Goal: Transaction & Acquisition: Purchase product/service

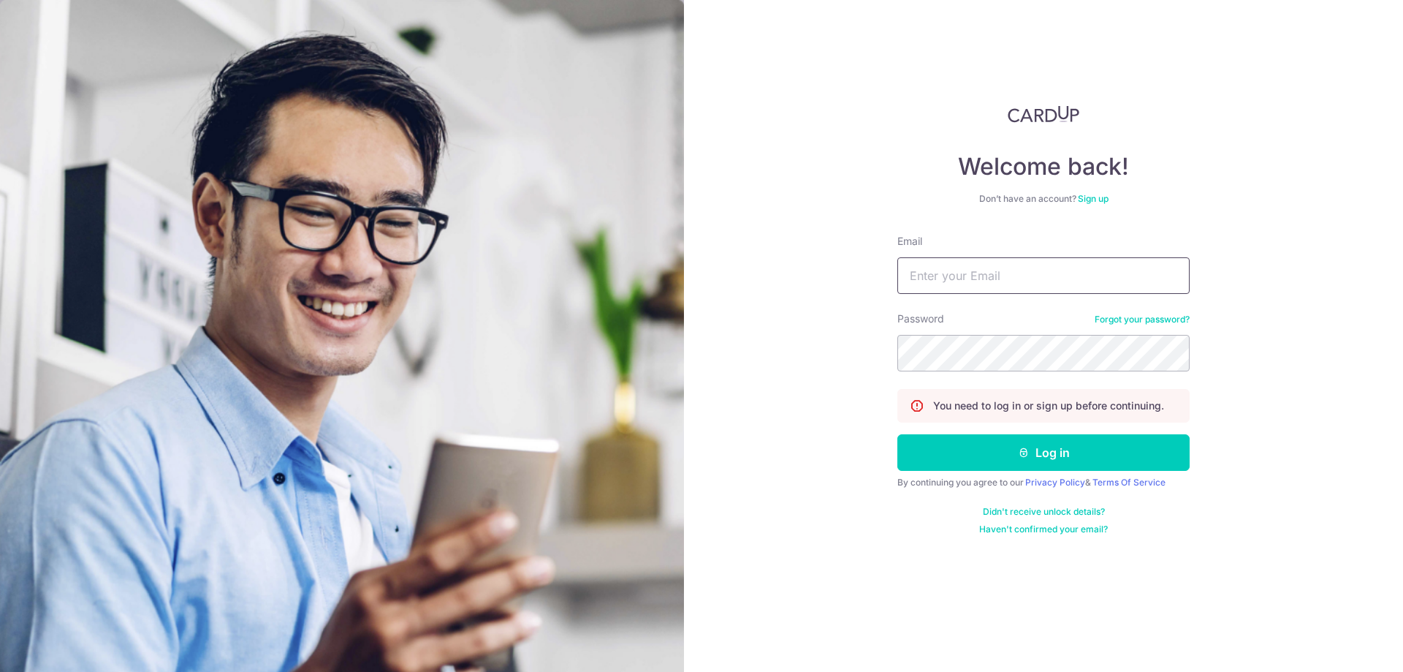
type input "[EMAIL_ADDRESS][DOMAIN_NAME]"
click at [942, 438] on button "Log in" at bounding box center [1043, 452] width 292 height 37
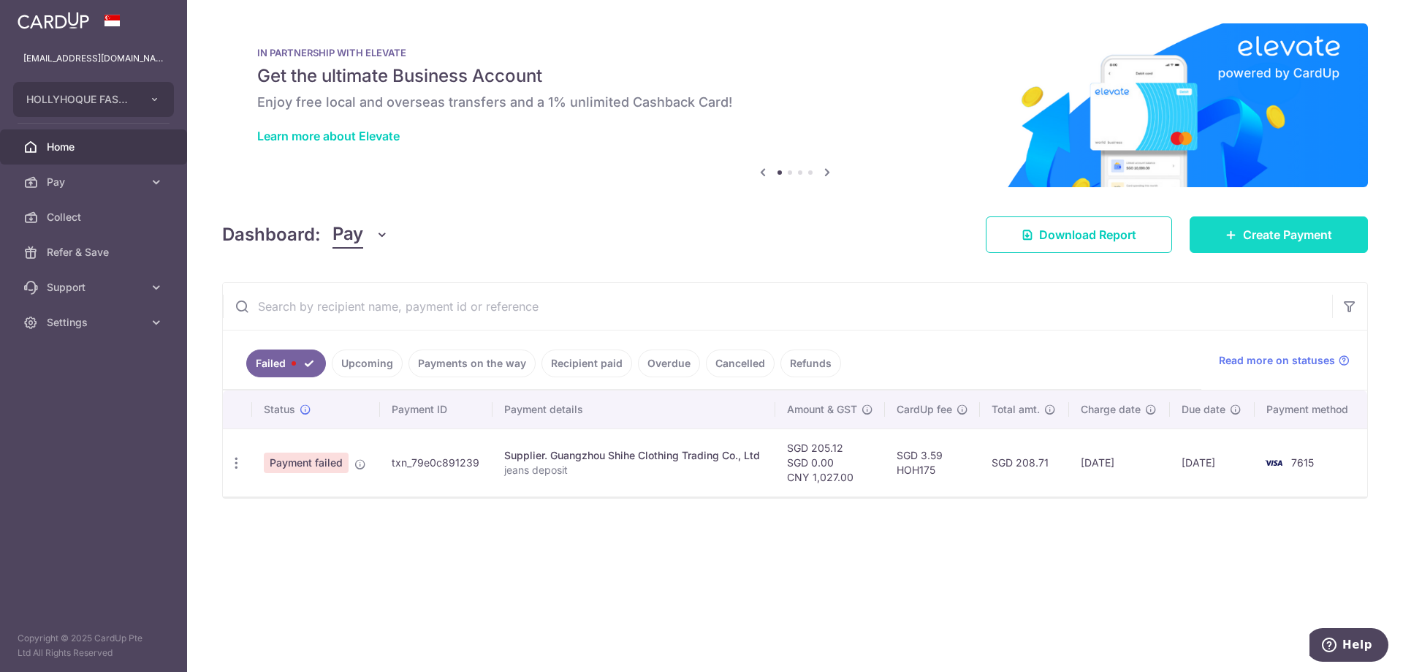
click at [1296, 237] on span "Create Payment" at bounding box center [1287, 235] width 89 height 18
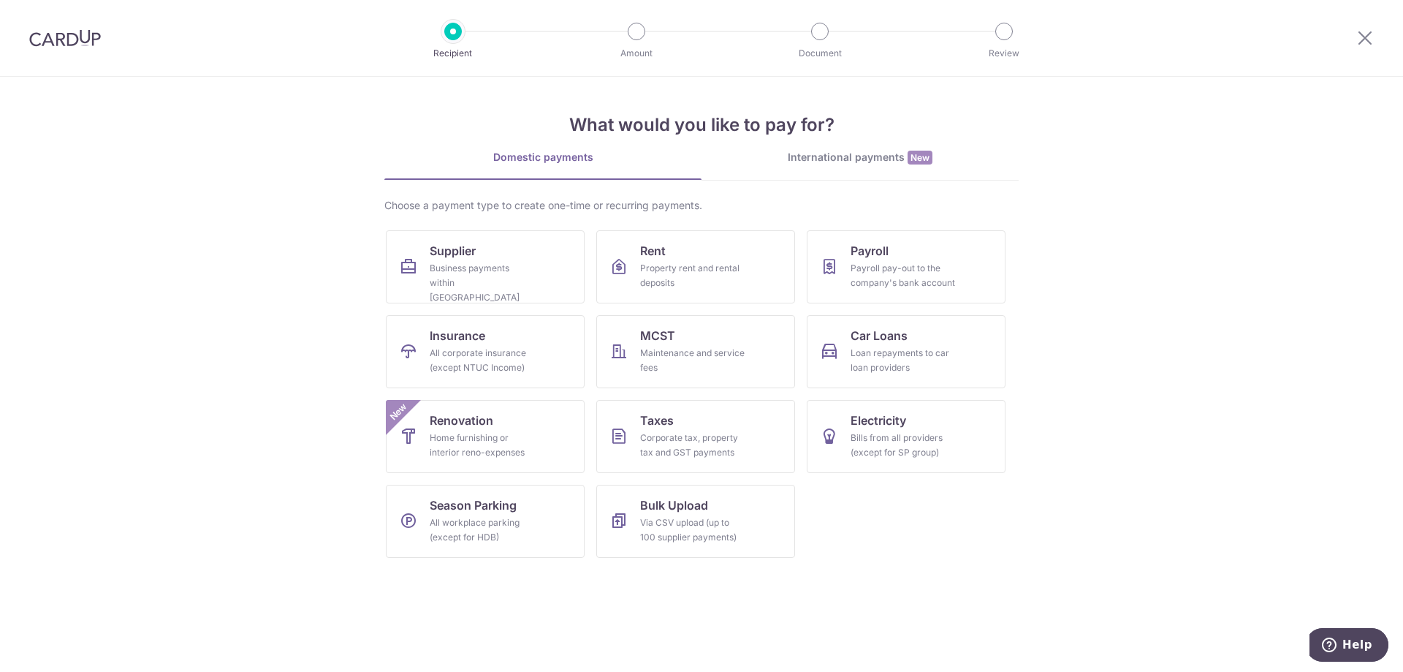
click at [818, 144] on div "What would you like to pay for? Domestic payments International payments New Ch…" at bounding box center [701, 323] width 634 height 493
click at [820, 153] on div "International payments New" at bounding box center [860, 157] width 317 height 15
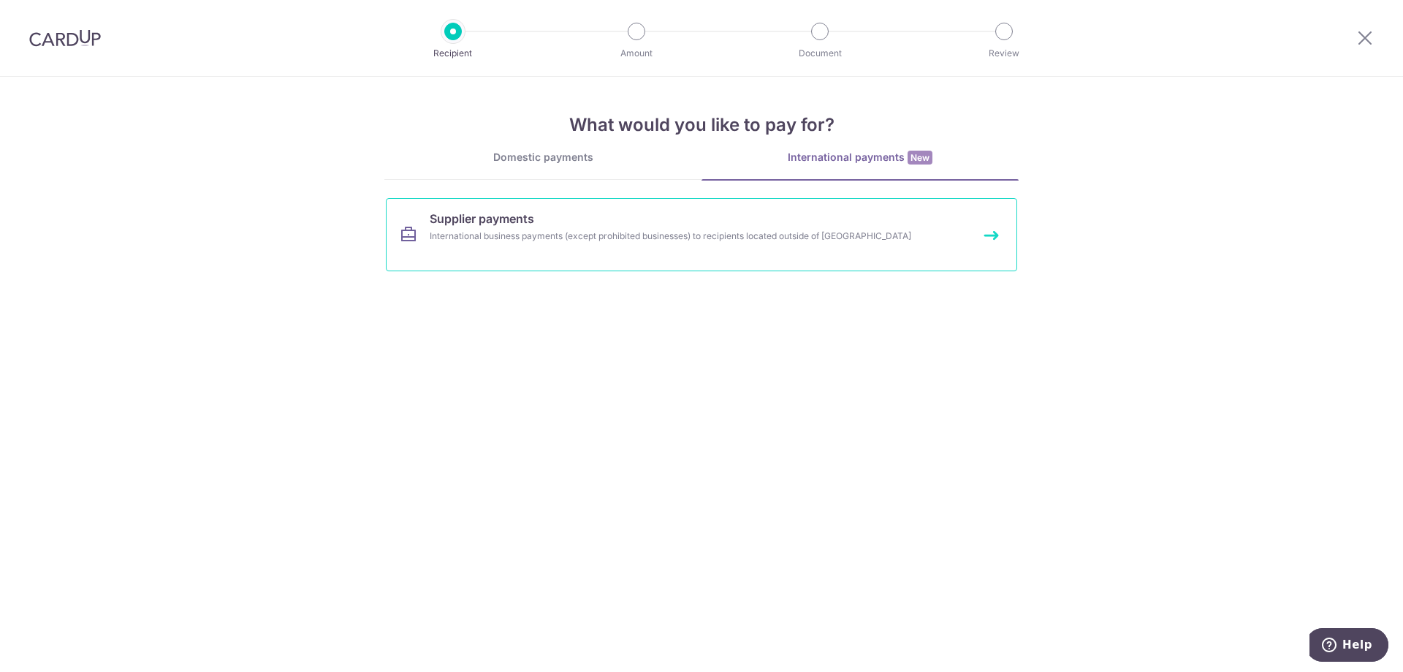
click at [699, 233] on div "International business payments (except prohibited businesses) to recipients lo…" at bounding box center [682, 236] width 505 height 15
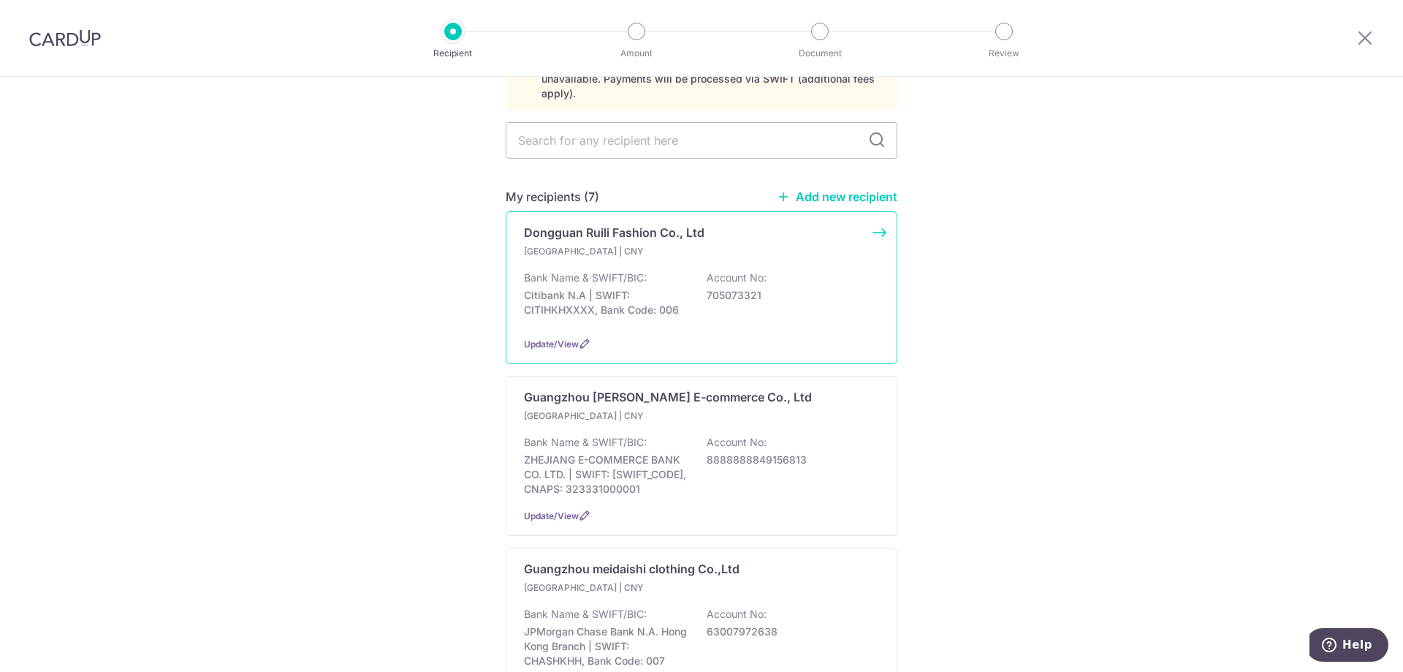
scroll to position [219, 0]
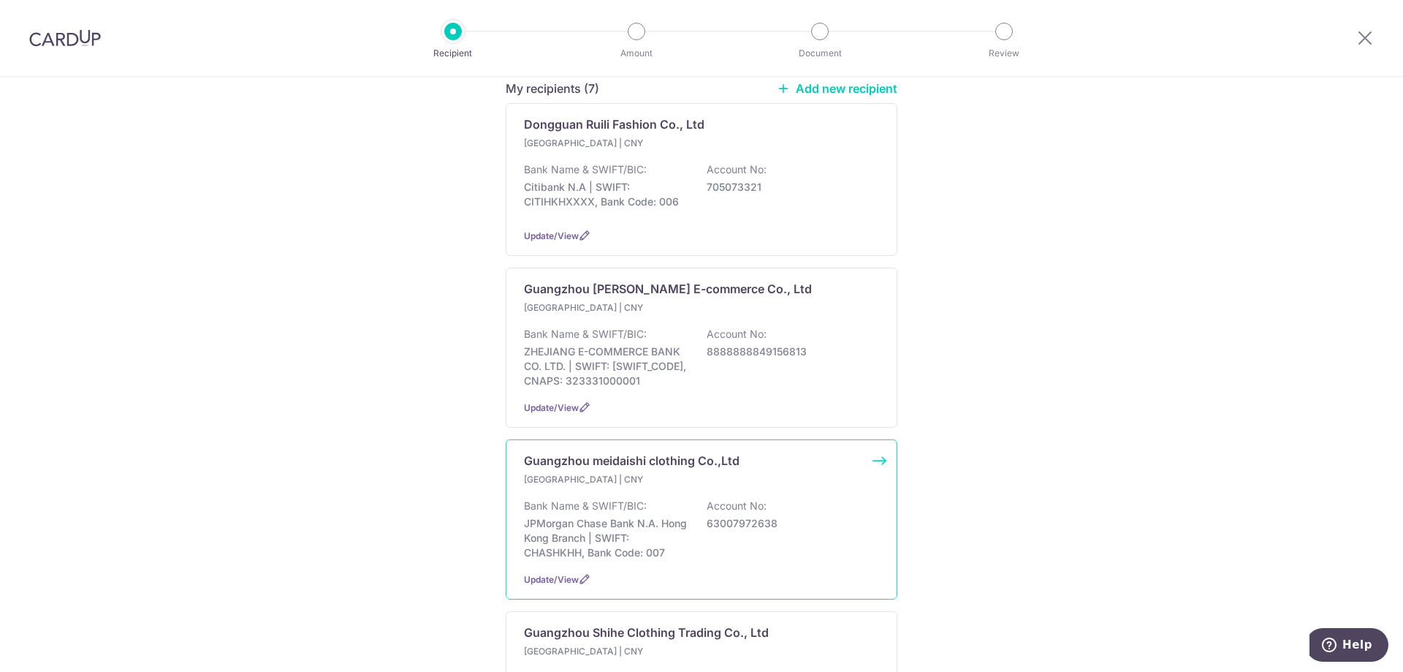
click at [615, 500] on p "Bank Name & SWIFT/BIC:" at bounding box center [585, 505] width 123 height 15
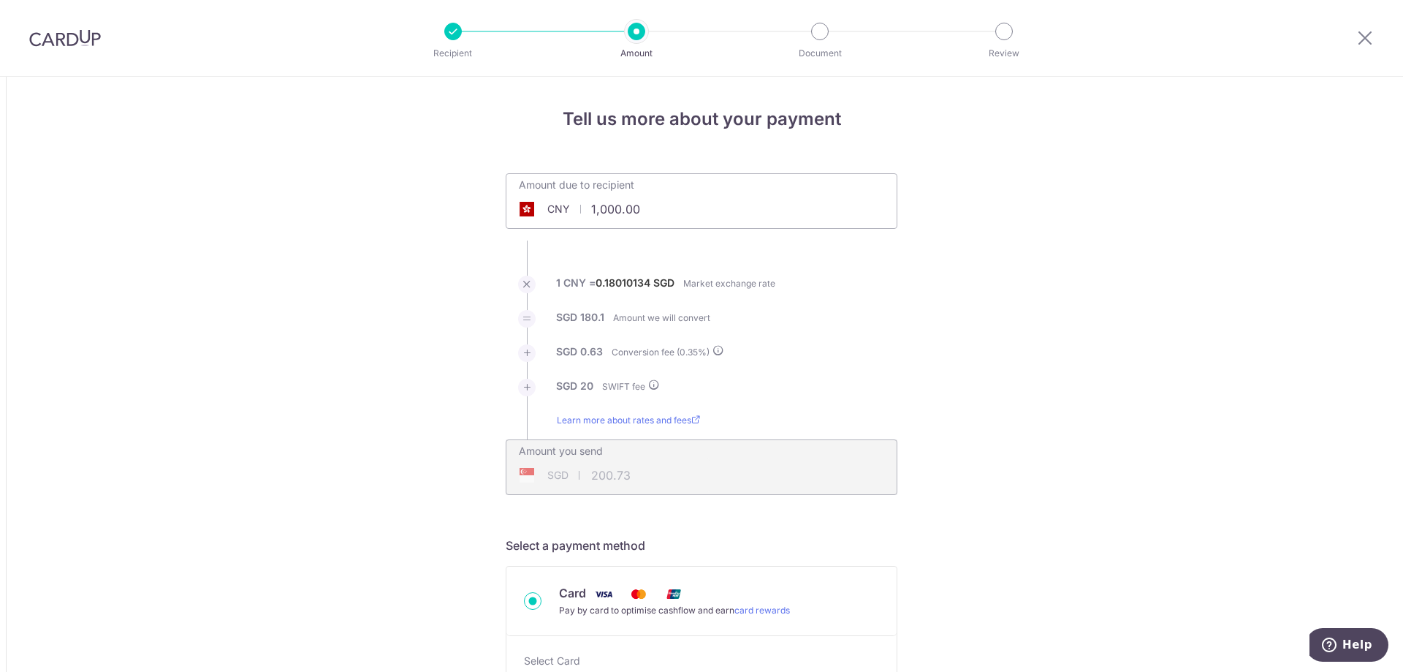
click at [619, 208] on input "1,000.00" at bounding box center [619, 209] width 226 height 34
type input "214,381.00"
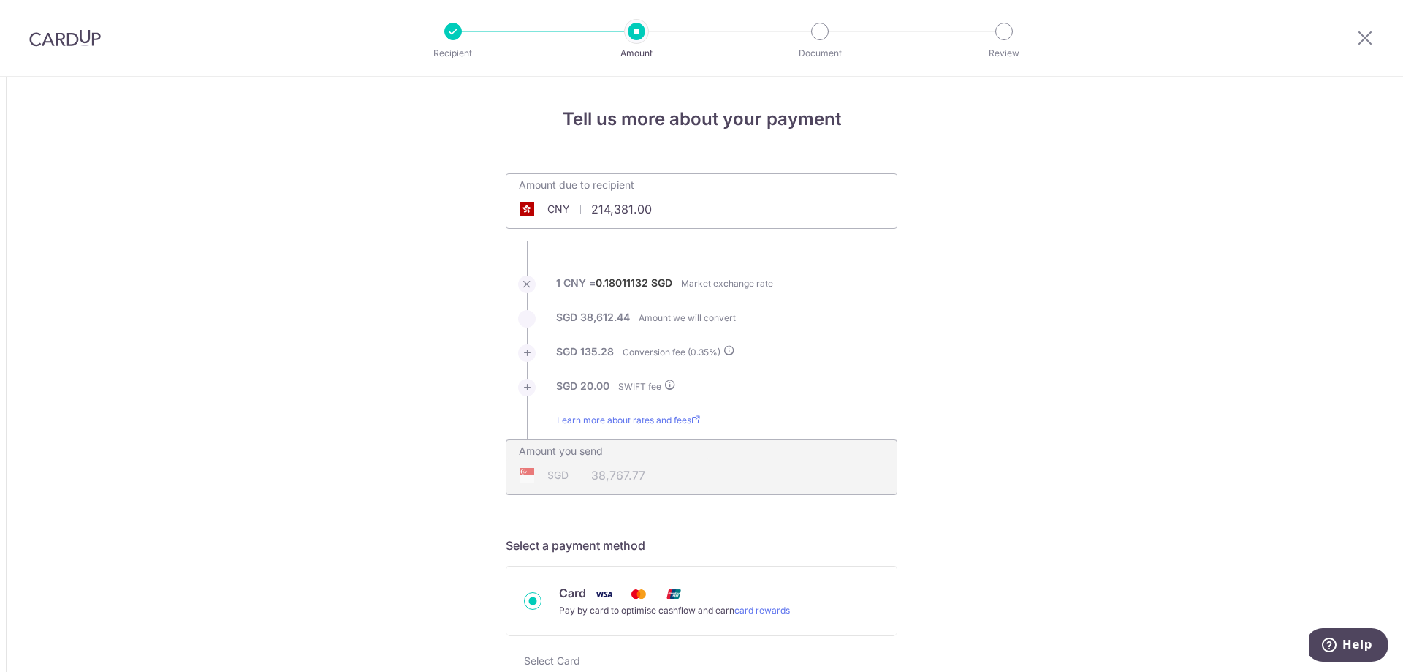
type input "38,767.77"
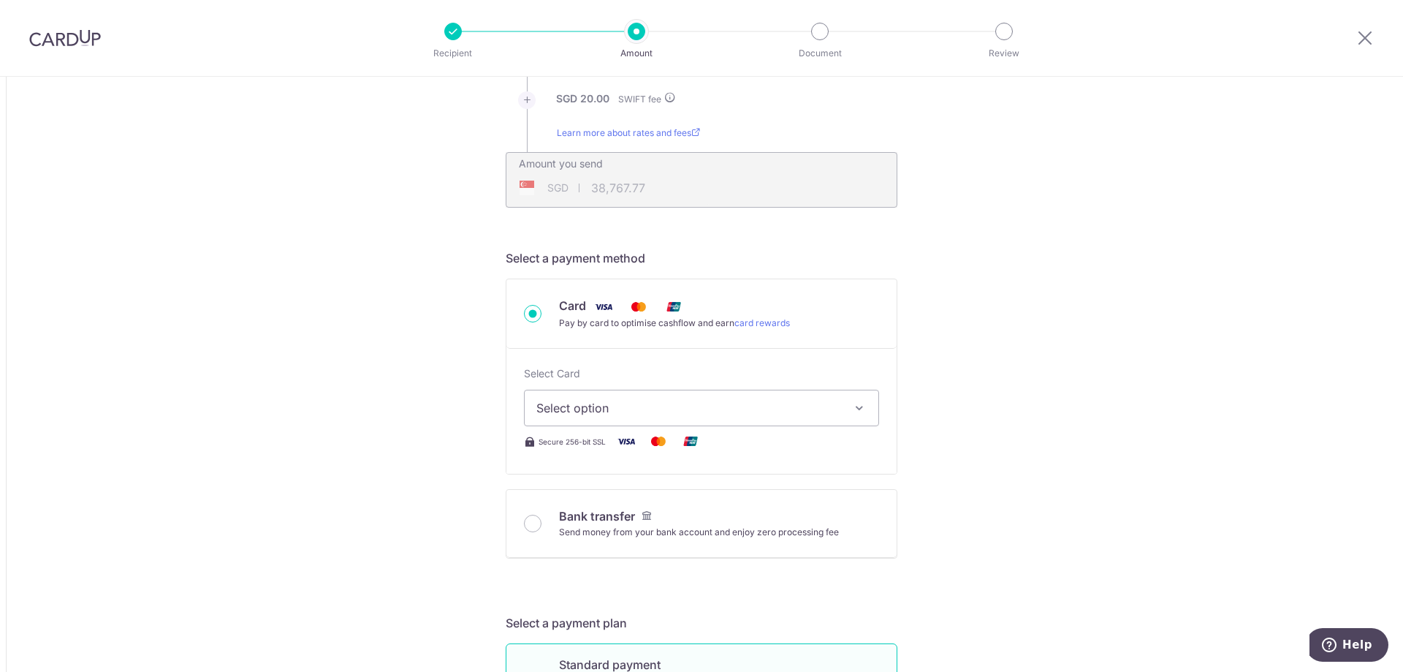
scroll to position [292, 0]
click at [612, 411] on span "Select option" at bounding box center [688, 403] width 304 height 18
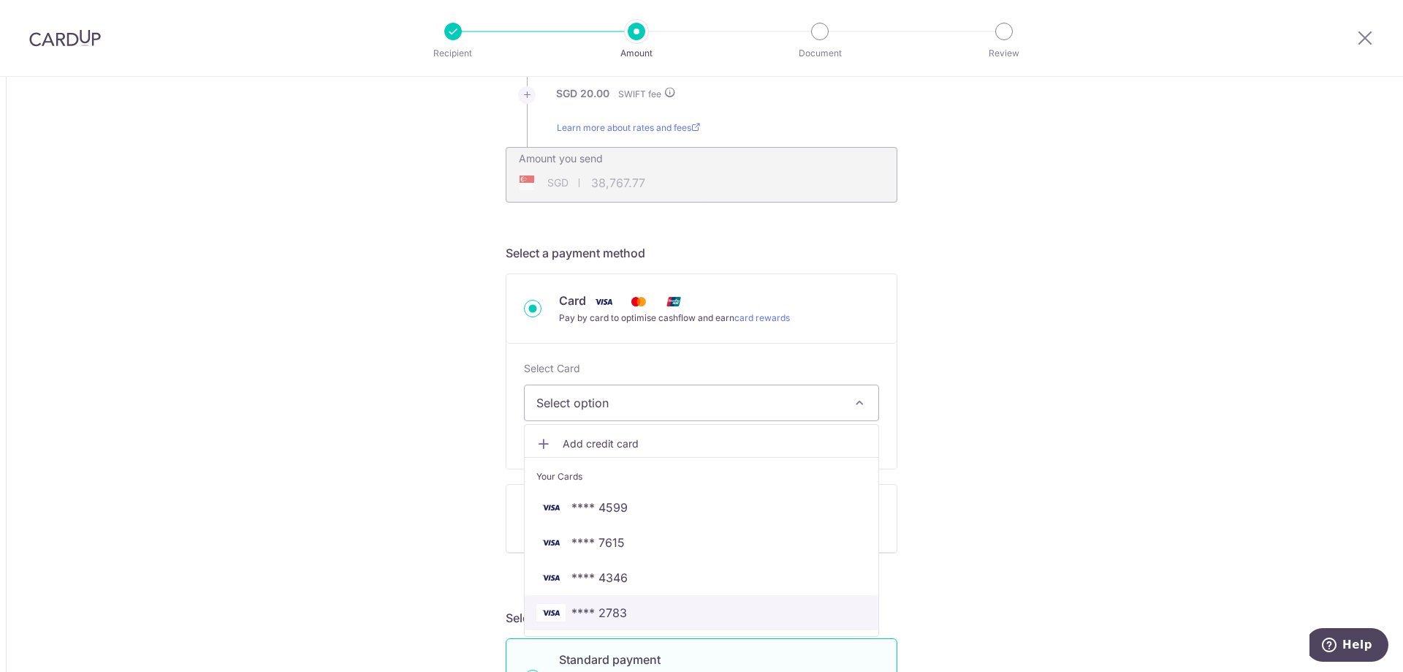
click at [620, 609] on span "**** 2783" at bounding box center [599, 613] width 56 height 18
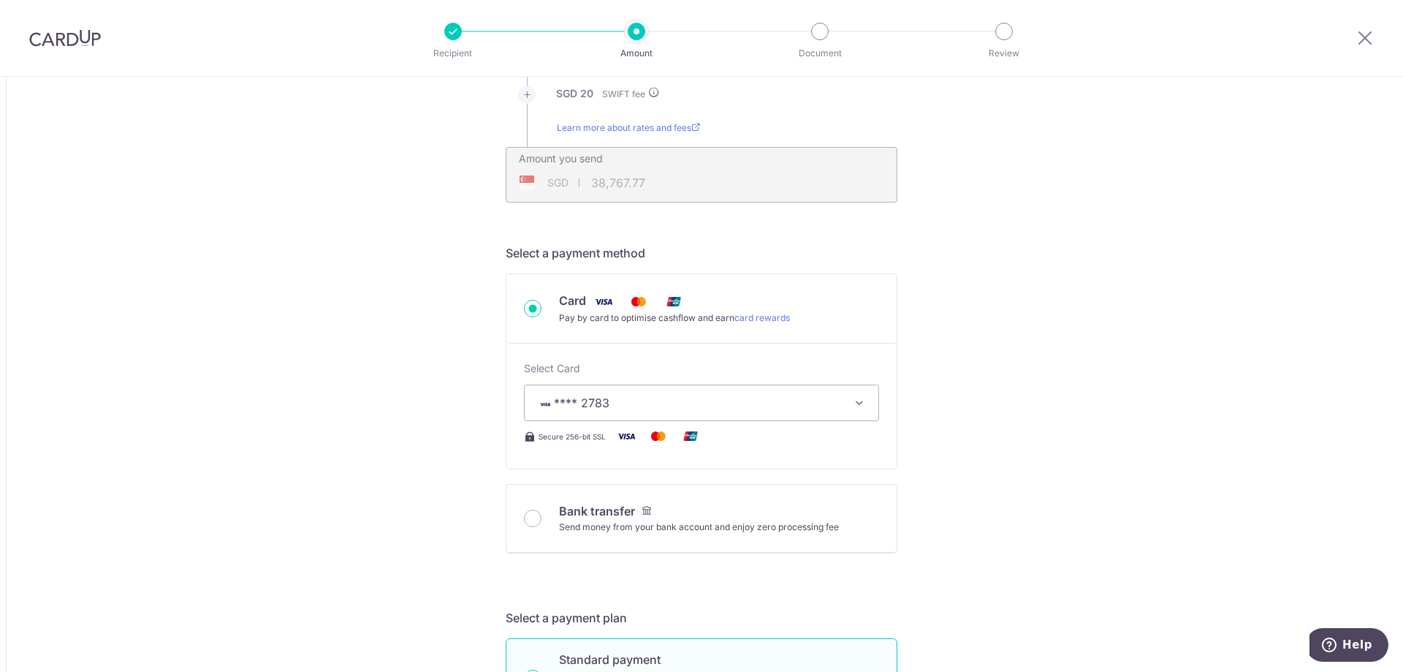
type input "214,381.00"
type input "38,768.80"
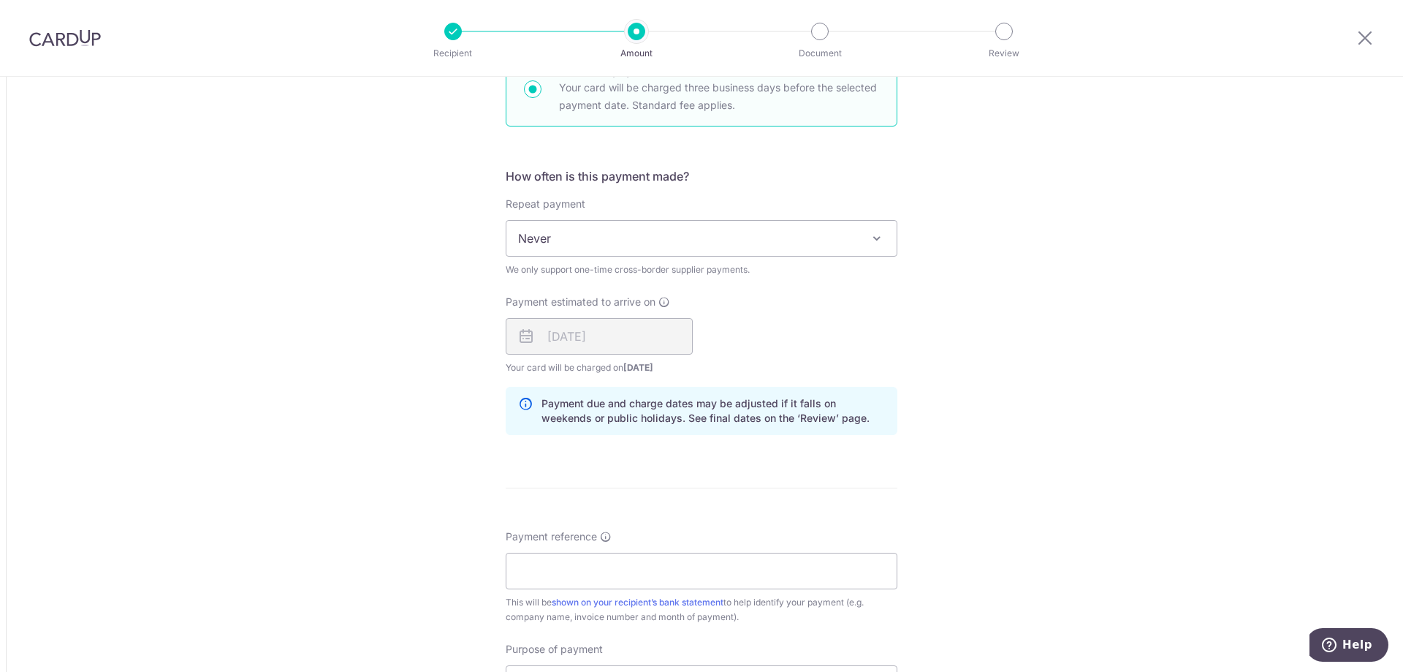
scroll to position [950, 0]
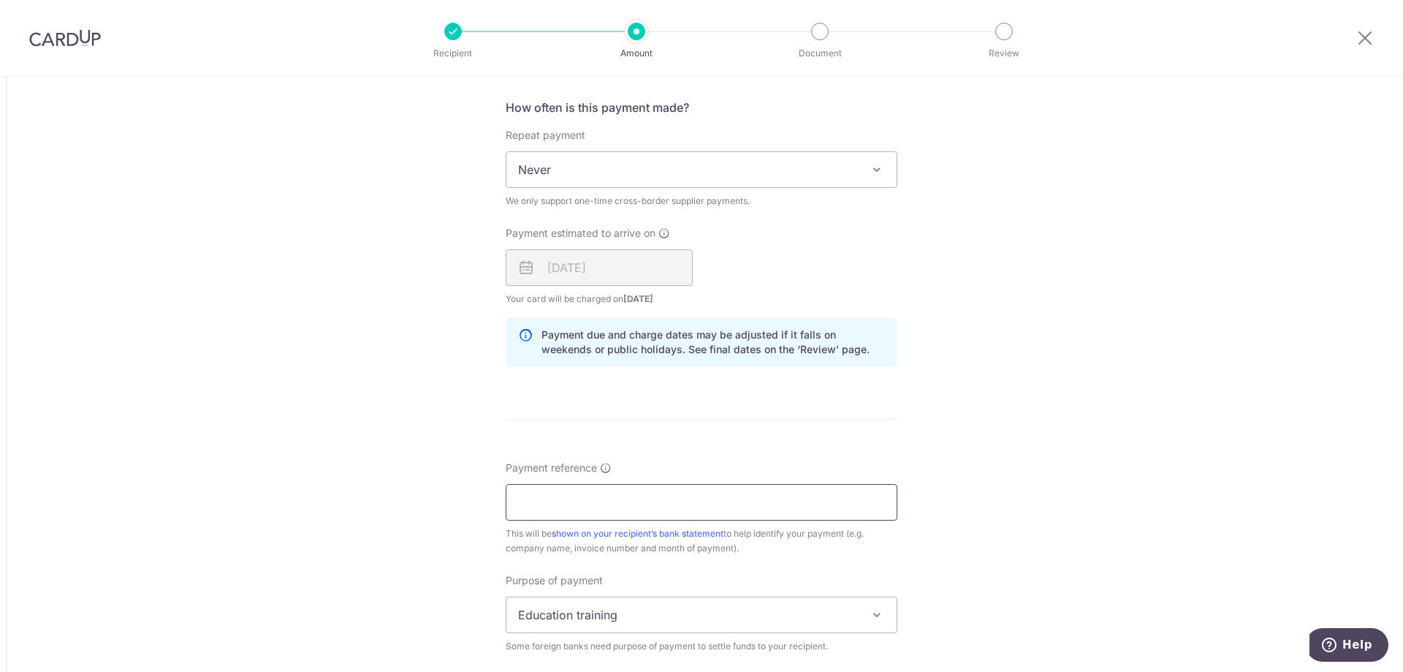
click at [603, 493] on input "Payment reference" at bounding box center [702, 502] width 392 height 37
drag, startPoint x: 579, startPoint y: 503, endPoint x: 460, endPoint y: 504, distance: 119.1
click at [460, 504] on div "Tell us more about your payment Amount due to recipient CNY 214,381.00 214381 1…" at bounding box center [701, 129] width 1403 height 2004
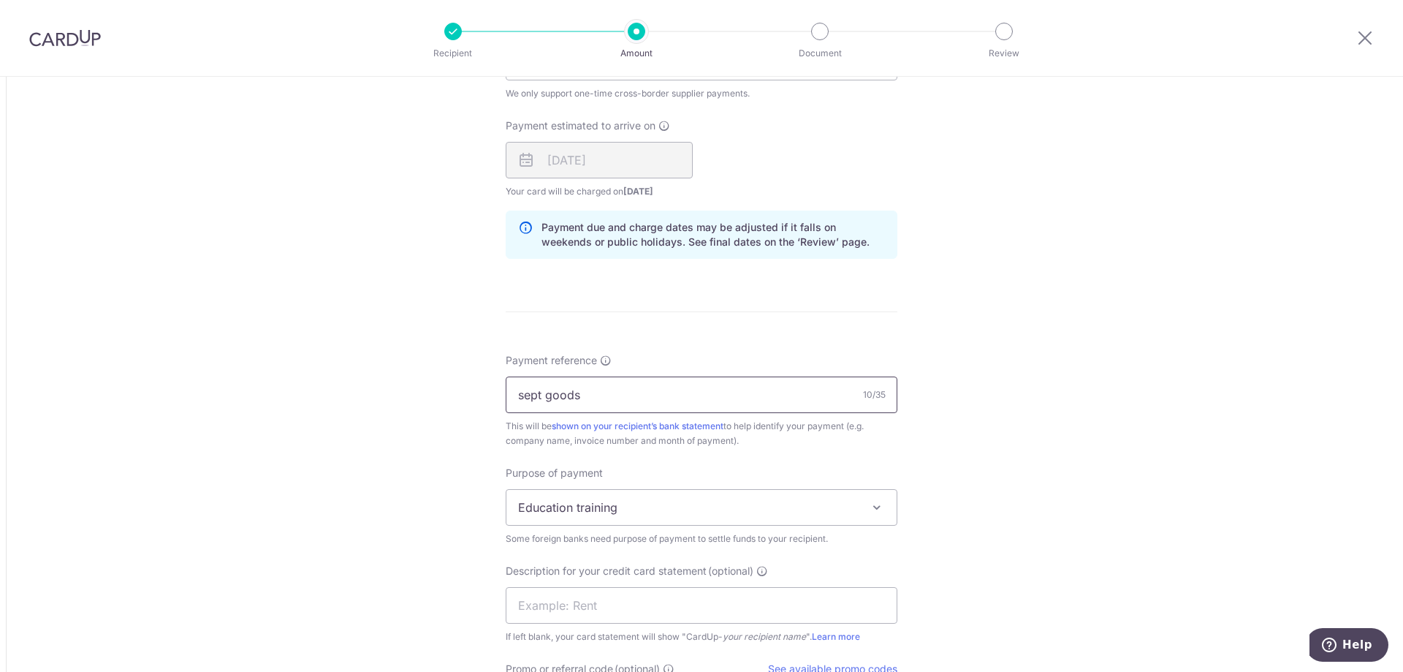
scroll to position [1096, 0]
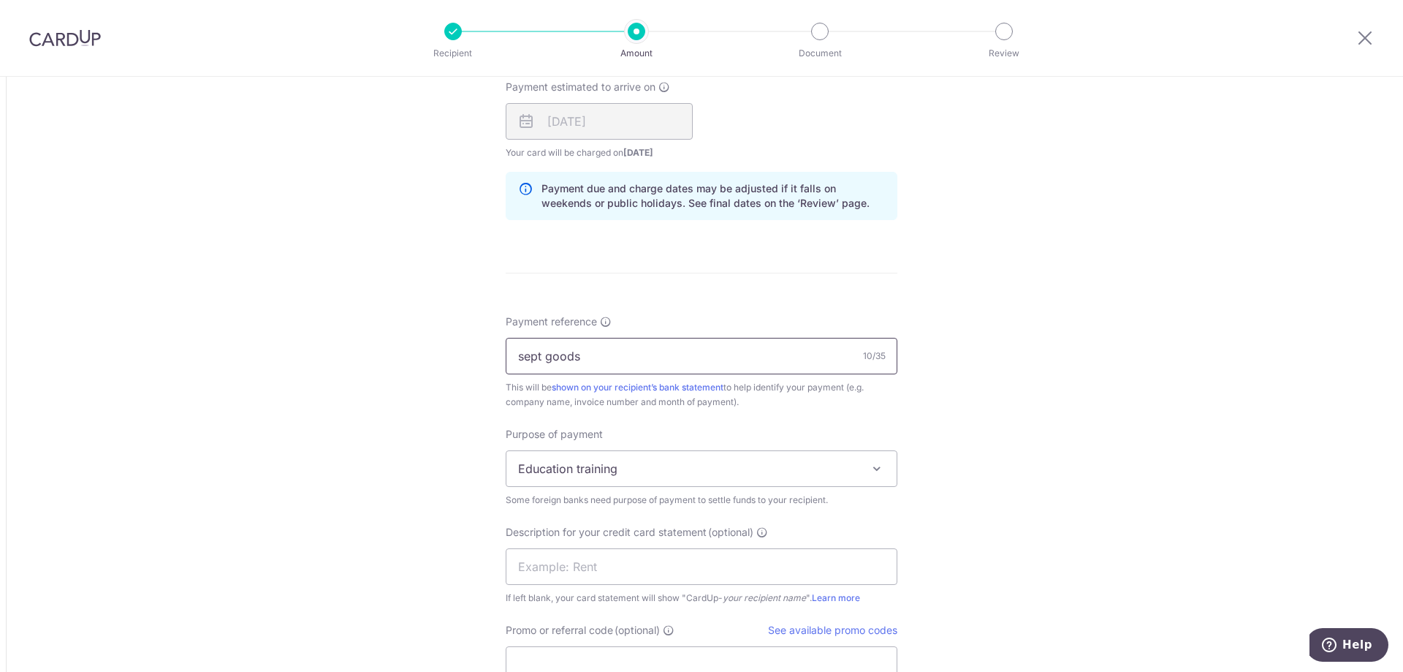
type input "sept goods"
click at [604, 472] on span "Education training" at bounding box center [701, 468] width 390 height 35
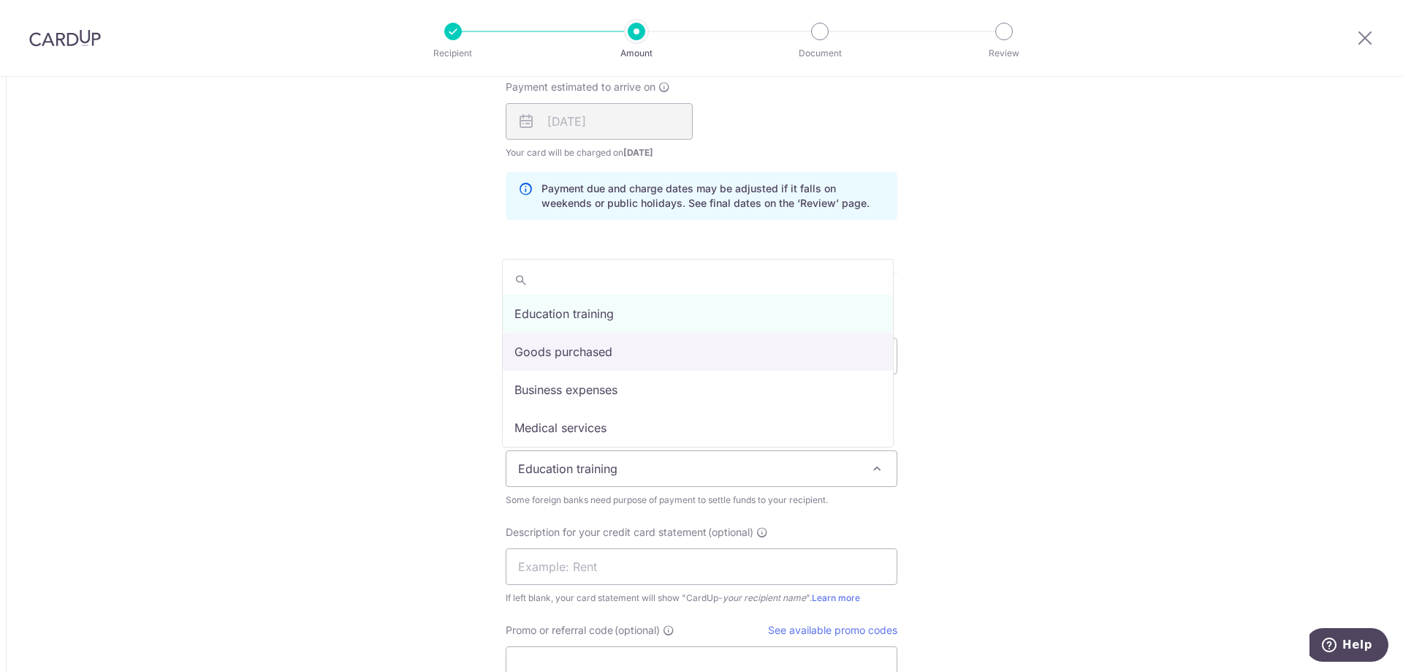
drag, startPoint x: 596, startPoint y: 348, endPoint x: 595, endPoint y: 416, distance: 68.0
select select "Goods purchased"
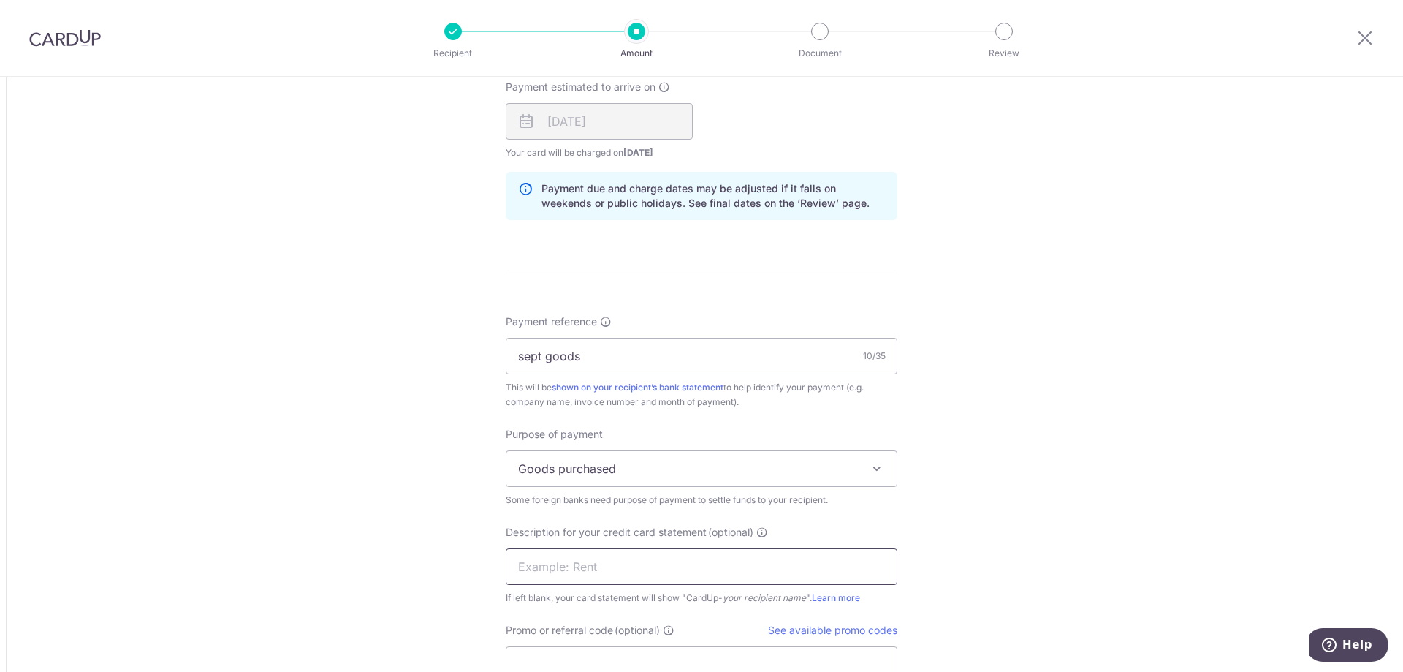
click at [585, 577] on input "text" at bounding box center [702, 566] width 392 height 37
paste input "sept goods"
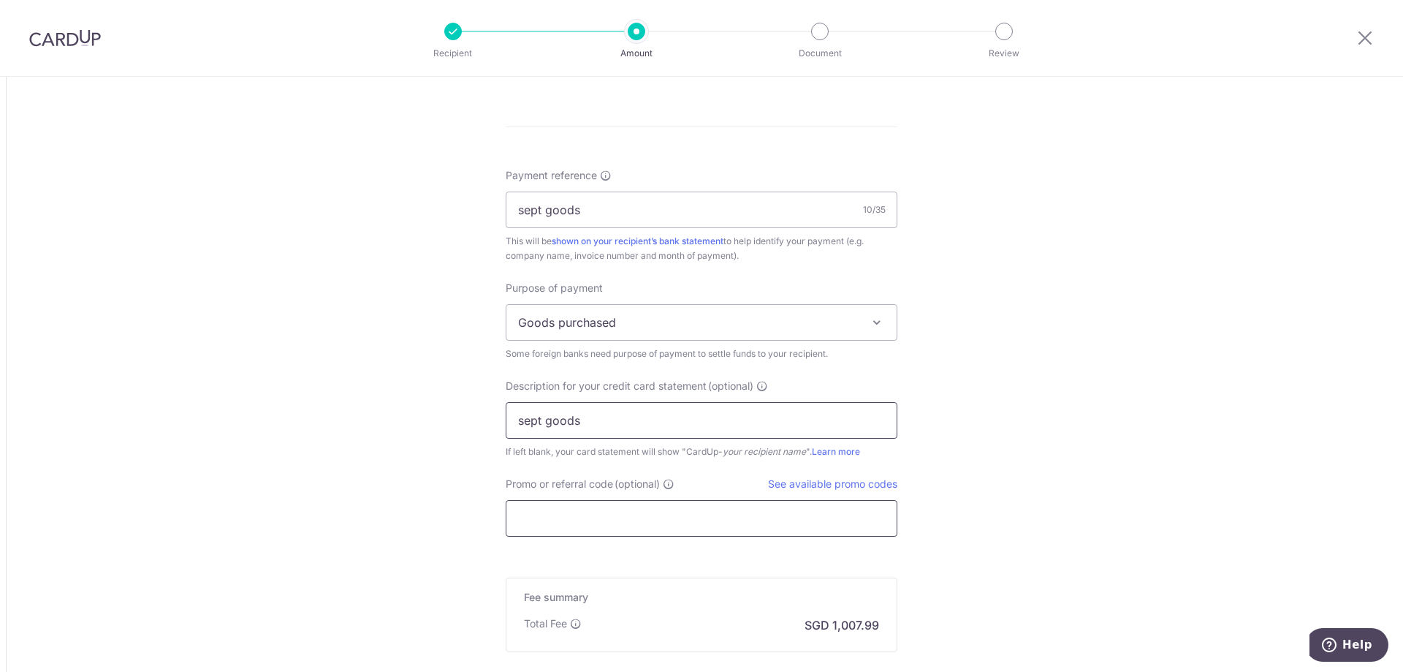
type input "sept goods"
click at [607, 531] on input "Promo or referral code (optional)" at bounding box center [702, 518] width 392 height 37
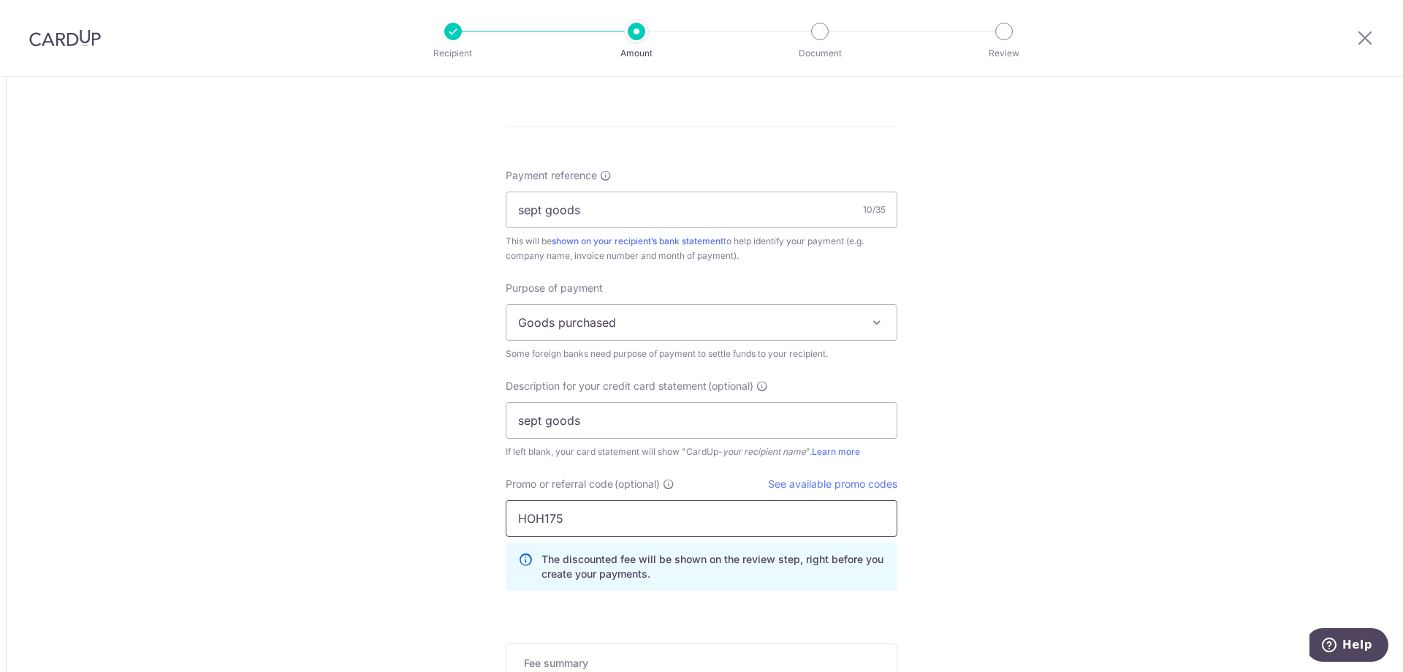
type input "HOH175"
drag, startPoint x: 441, startPoint y: 406, endPoint x: 430, endPoint y: 393, distance: 16.6
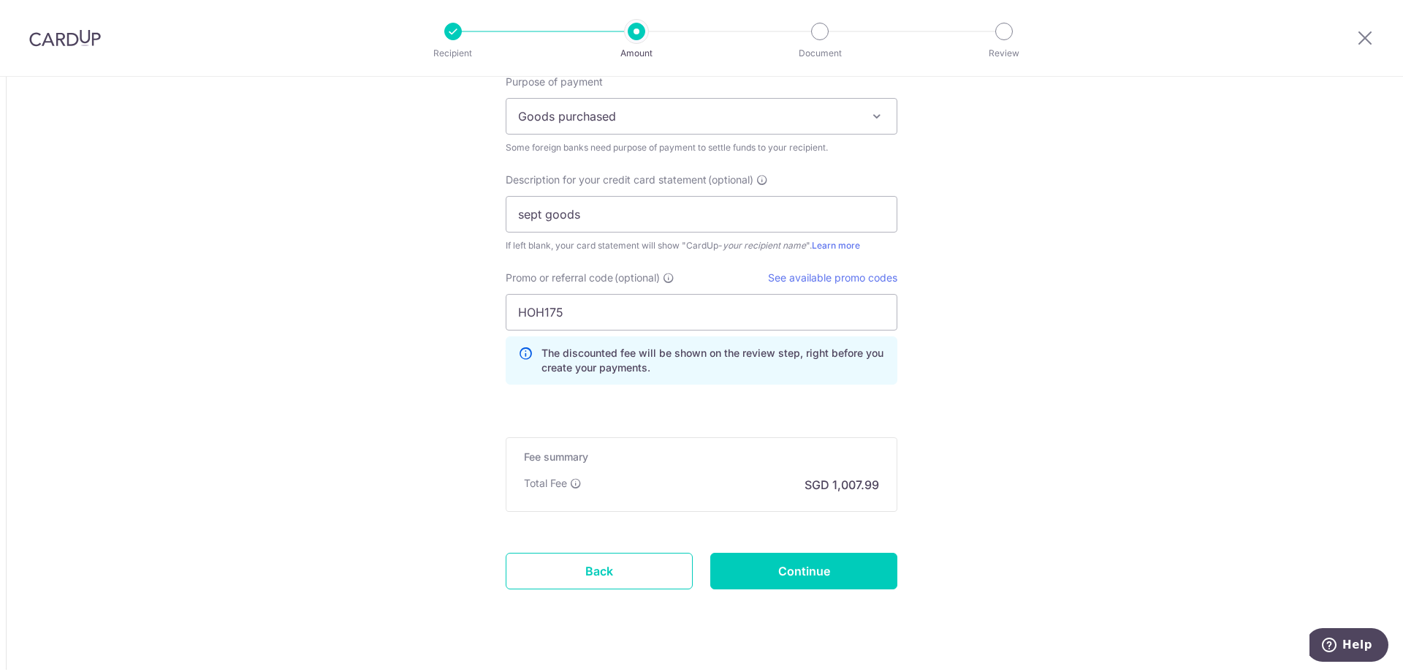
scroll to position [1475, 0]
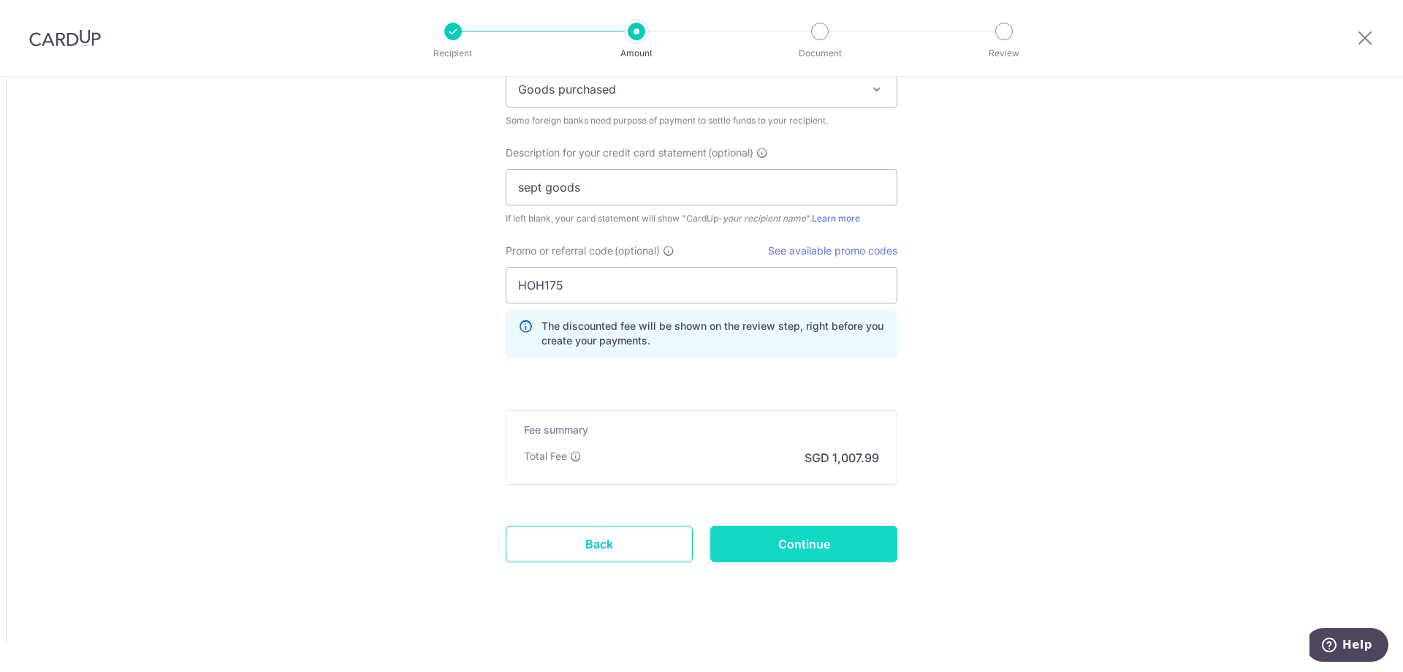
click at [854, 550] on input "Continue" at bounding box center [803, 543] width 187 height 37
type input "Create Schedule"
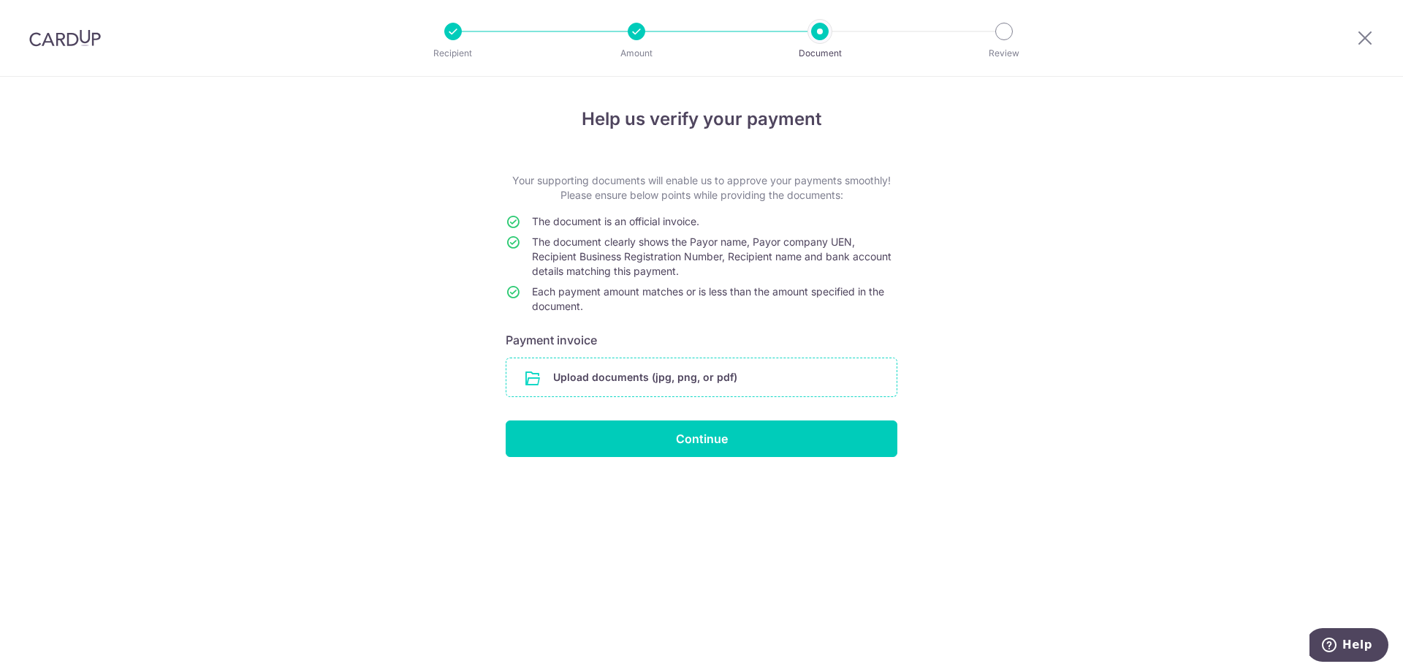
drag, startPoint x: 0, startPoint y: 0, endPoint x: 759, endPoint y: 373, distance: 846.1
click at [759, 373] on input "file" at bounding box center [701, 377] width 390 height 38
click at [687, 373] on input "file" at bounding box center [701, 377] width 390 height 38
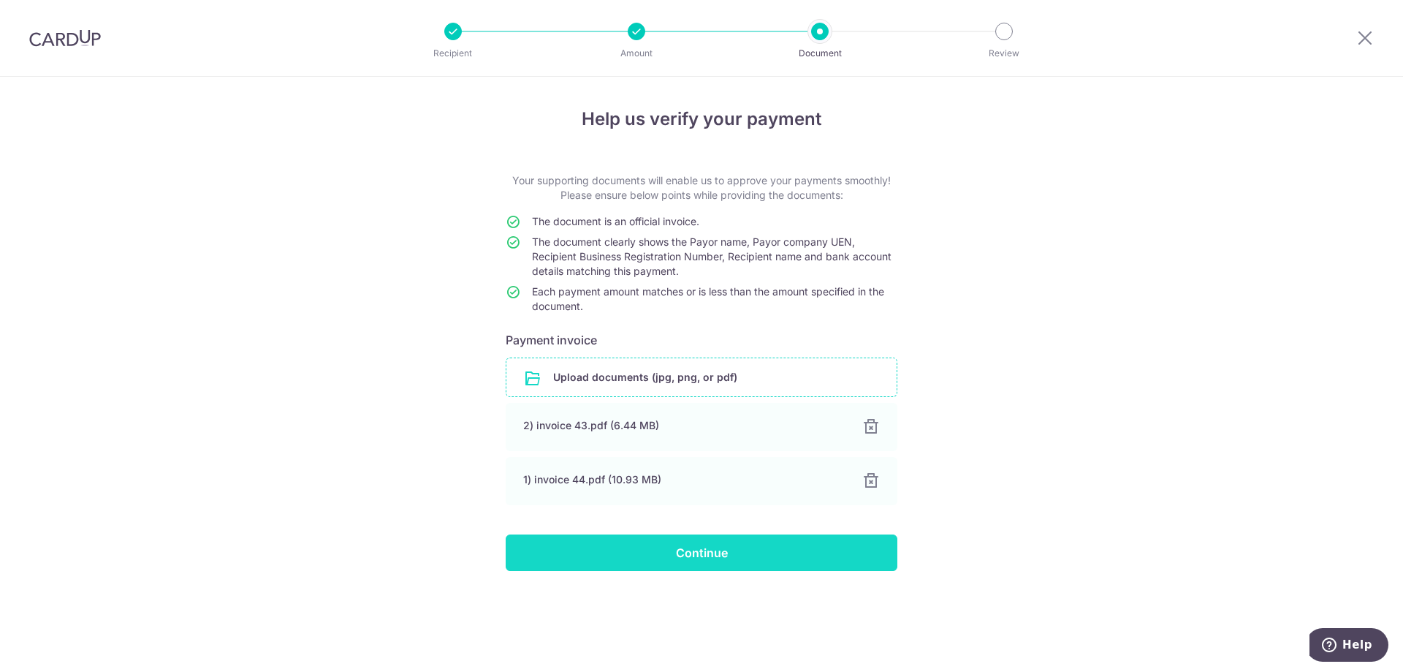
click at [763, 550] on input "Continue" at bounding box center [702, 552] width 392 height 37
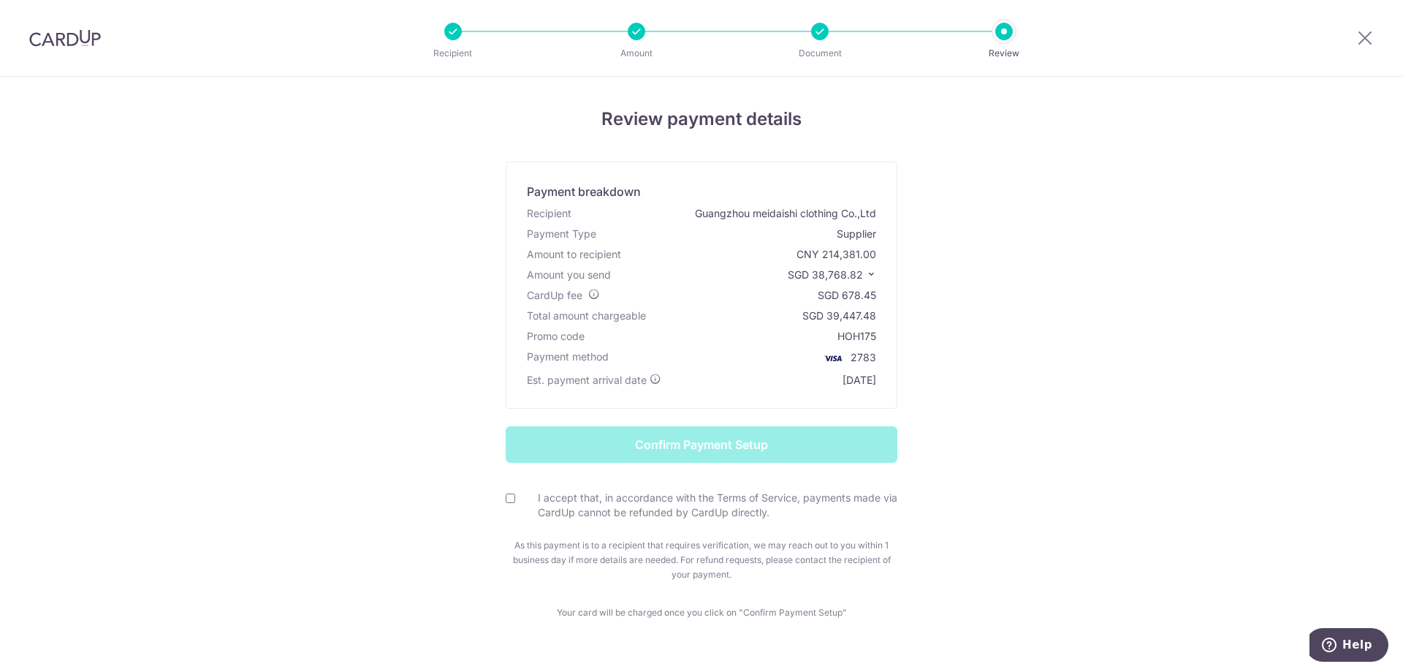
click at [506, 495] on input "I accept that, in accordance with the Terms of Service, payments made via CardU…" at bounding box center [510, 497] width 9 height 9
checkbox input "true"
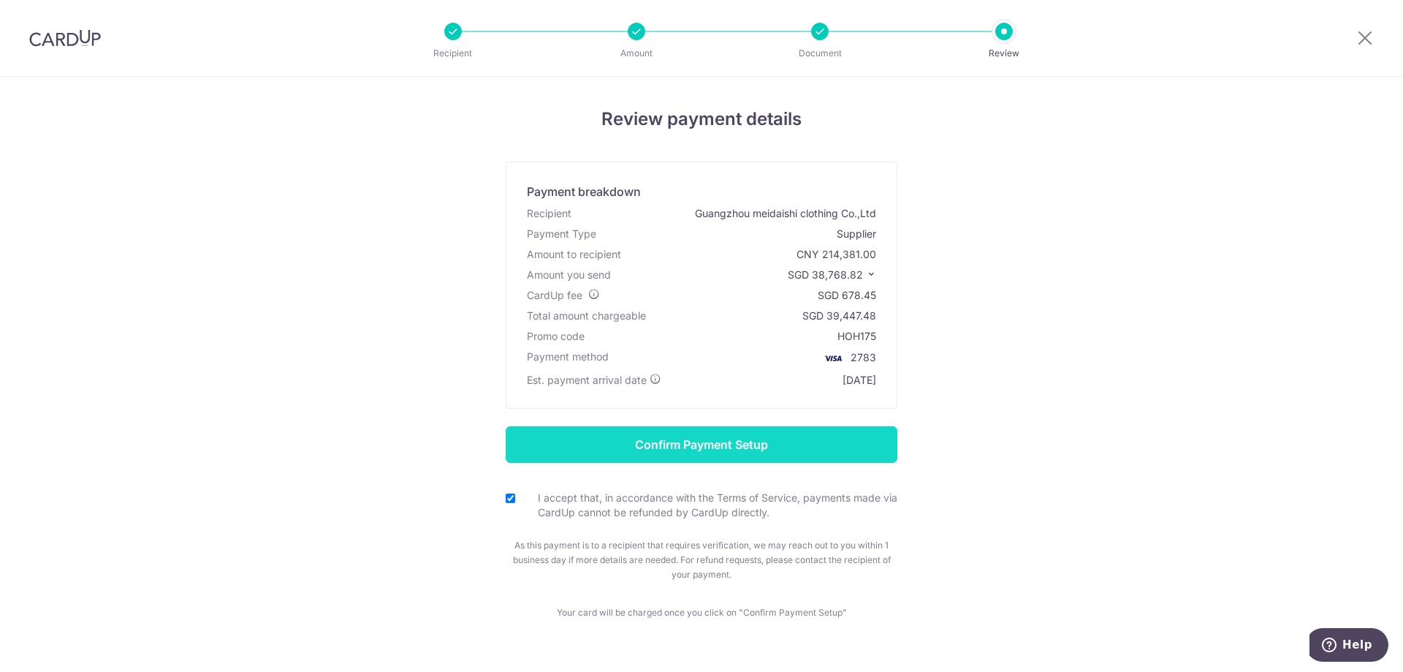
click at [647, 441] on input "Confirm Payment Setup" at bounding box center [702, 444] width 392 height 37
